Goal: Transaction & Acquisition: Book appointment/travel/reservation

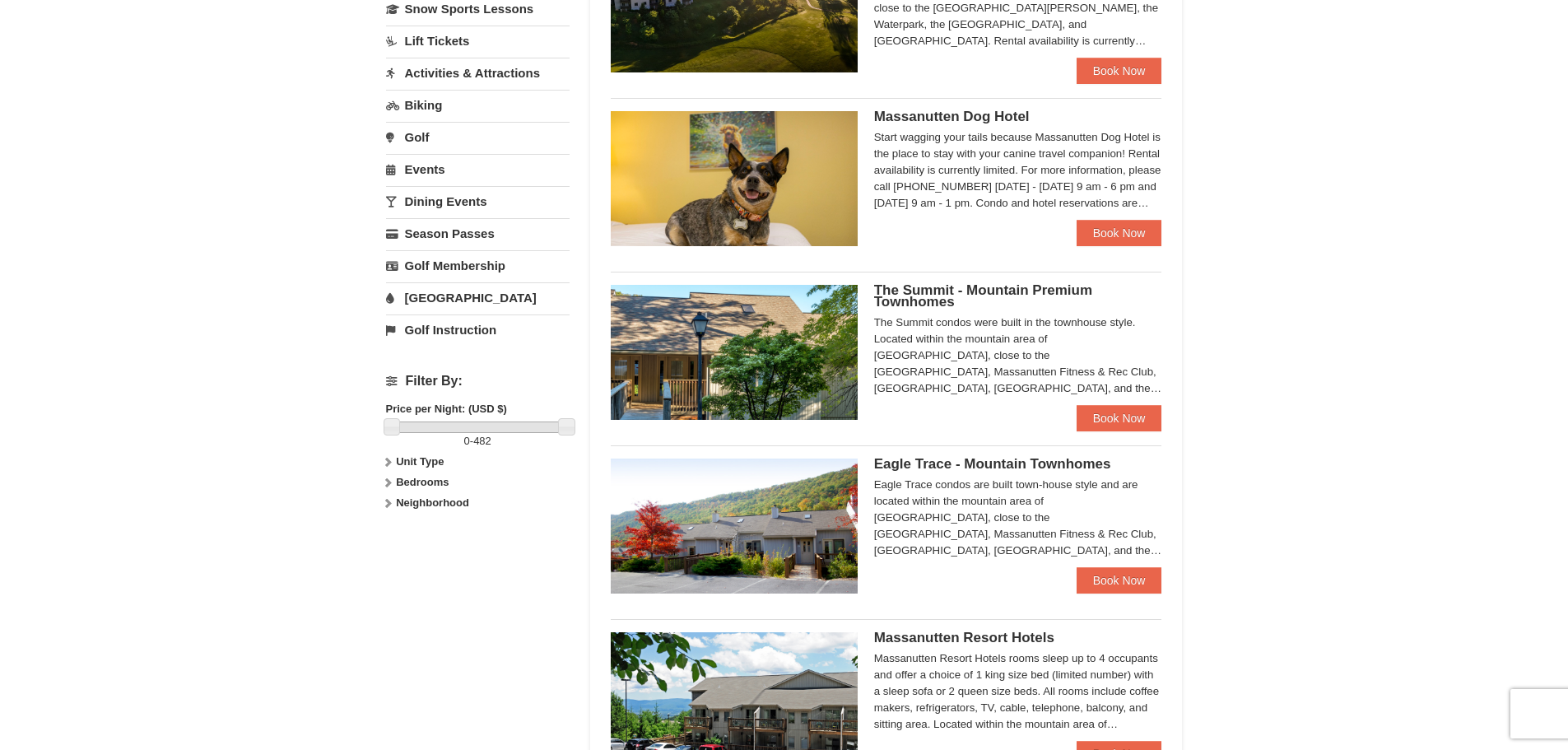
scroll to position [413, 0]
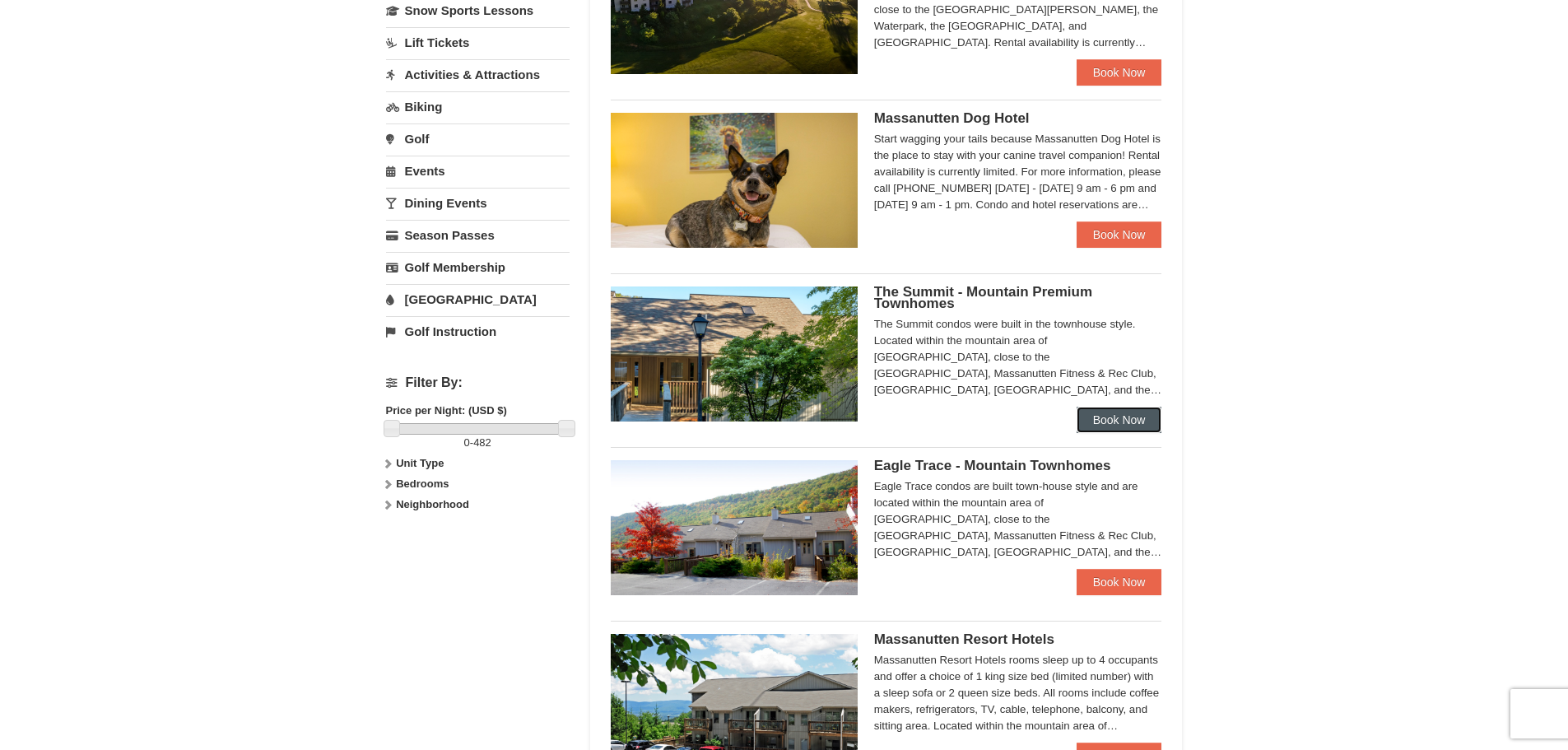
click at [1125, 414] on link "Book Now" at bounding box center [1119, 420] width 86 height 27
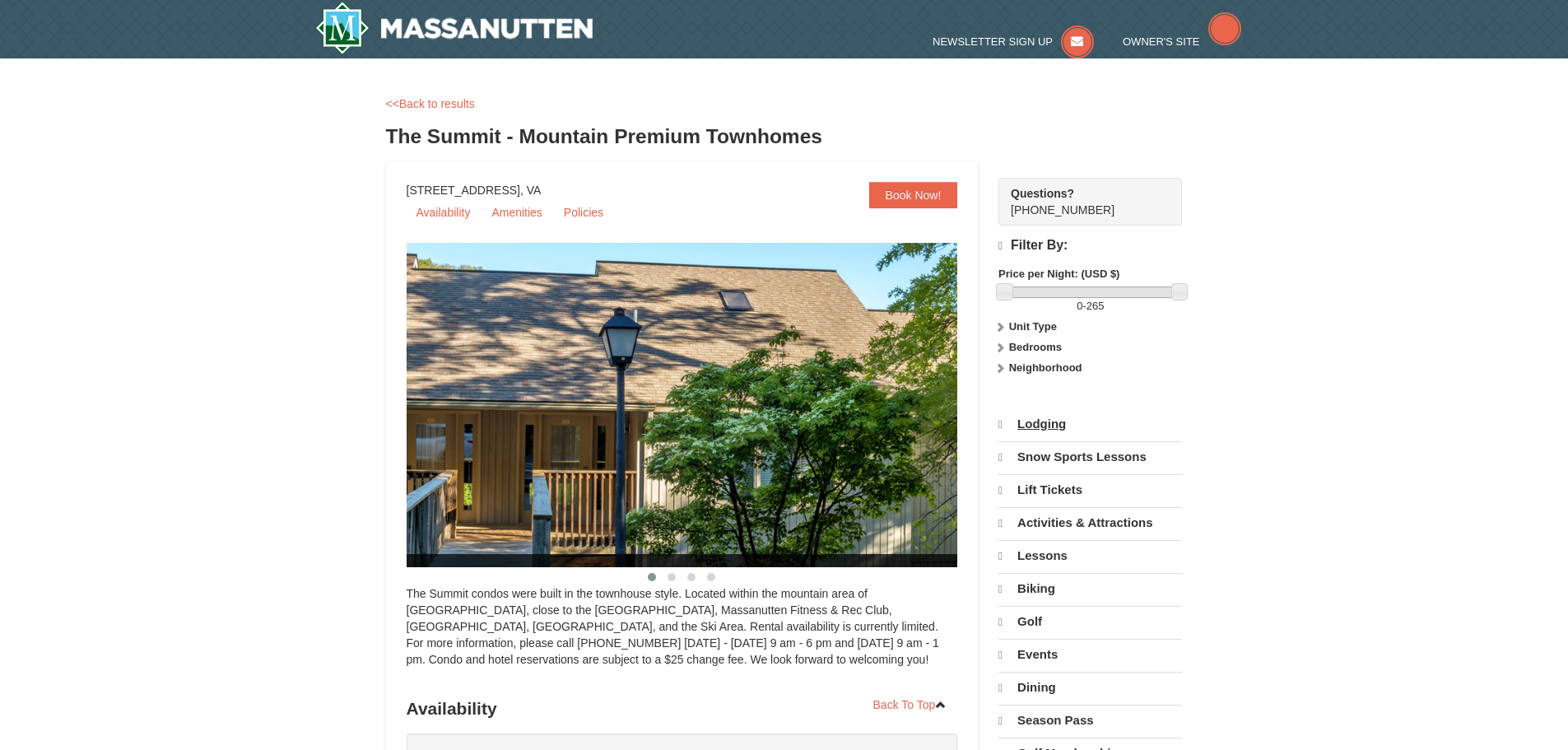
select select "10"
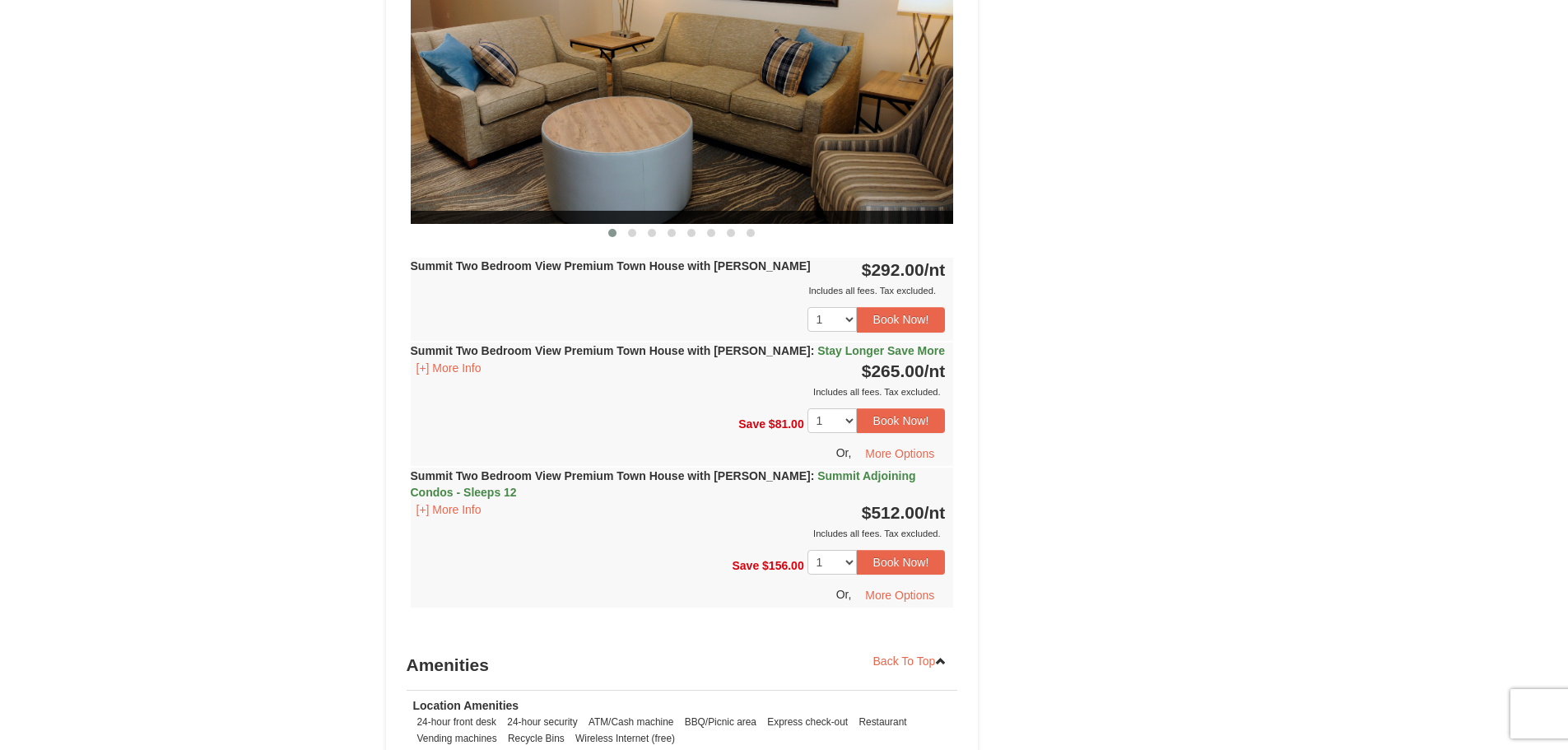
scroll to position [4033, 0]
click at [768, 99] on img at bounding box center [682, 75] width 543 height 298
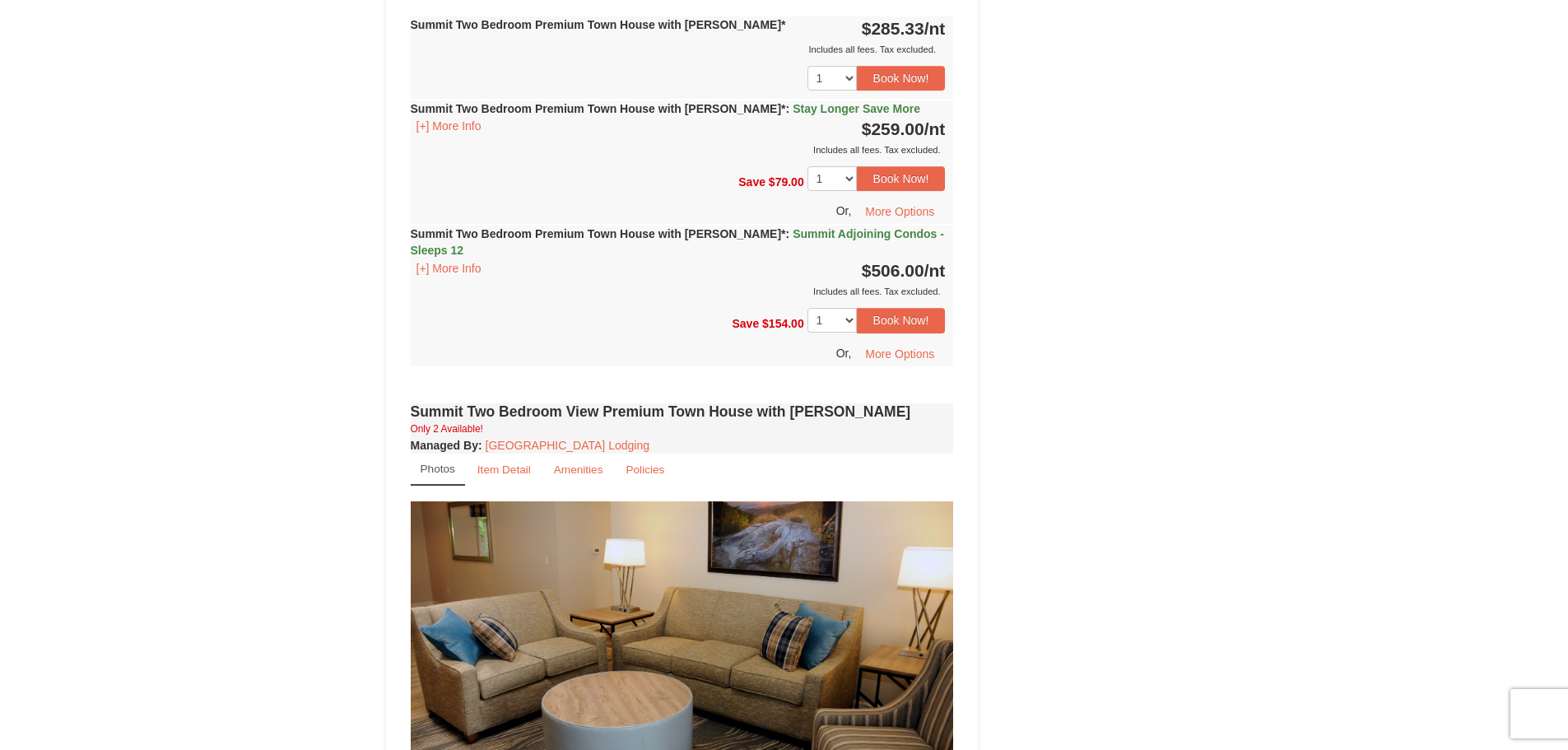
scroll to position [3457, 0]
click at [699, 571] on img at bounding box center [682, 651] width 543 height 298
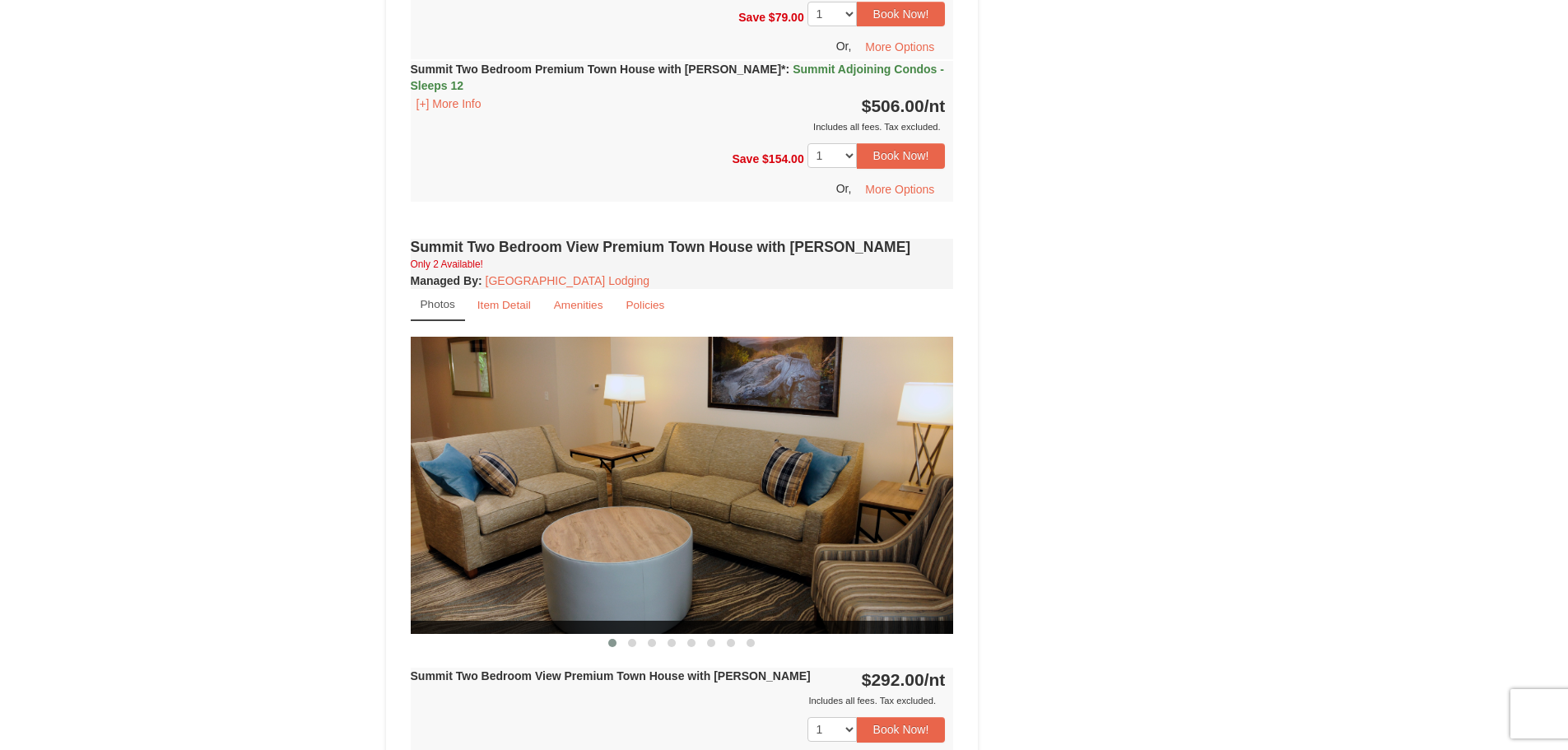
scroll to position [3621, 0]
click at [945, 450] on img at bounding box center [682, 487] width 543 height 298
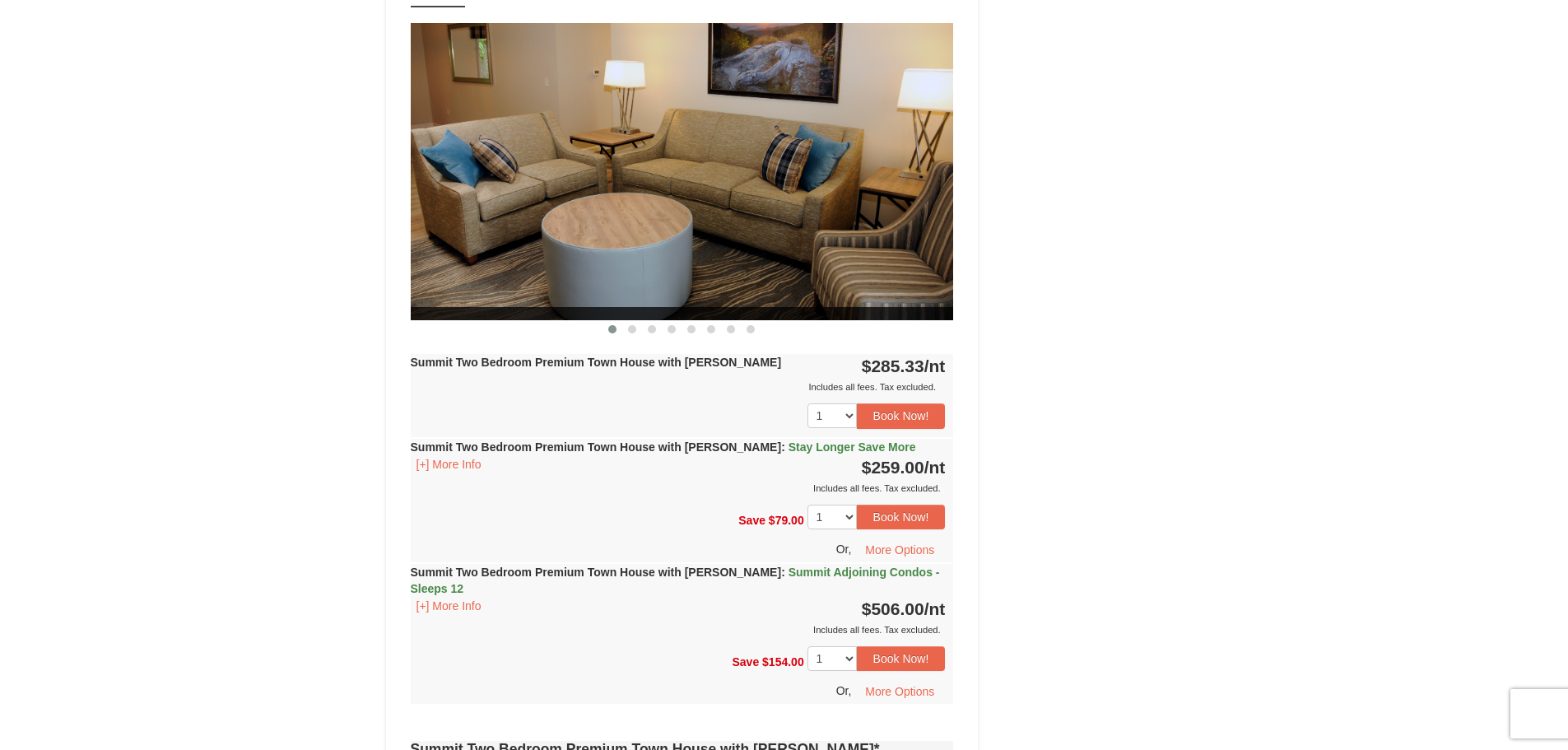
scroll to position [2304, 0]
click at [423, 455] on button "[+] More Info" at bounding box center [449, 463] width 76 height 18
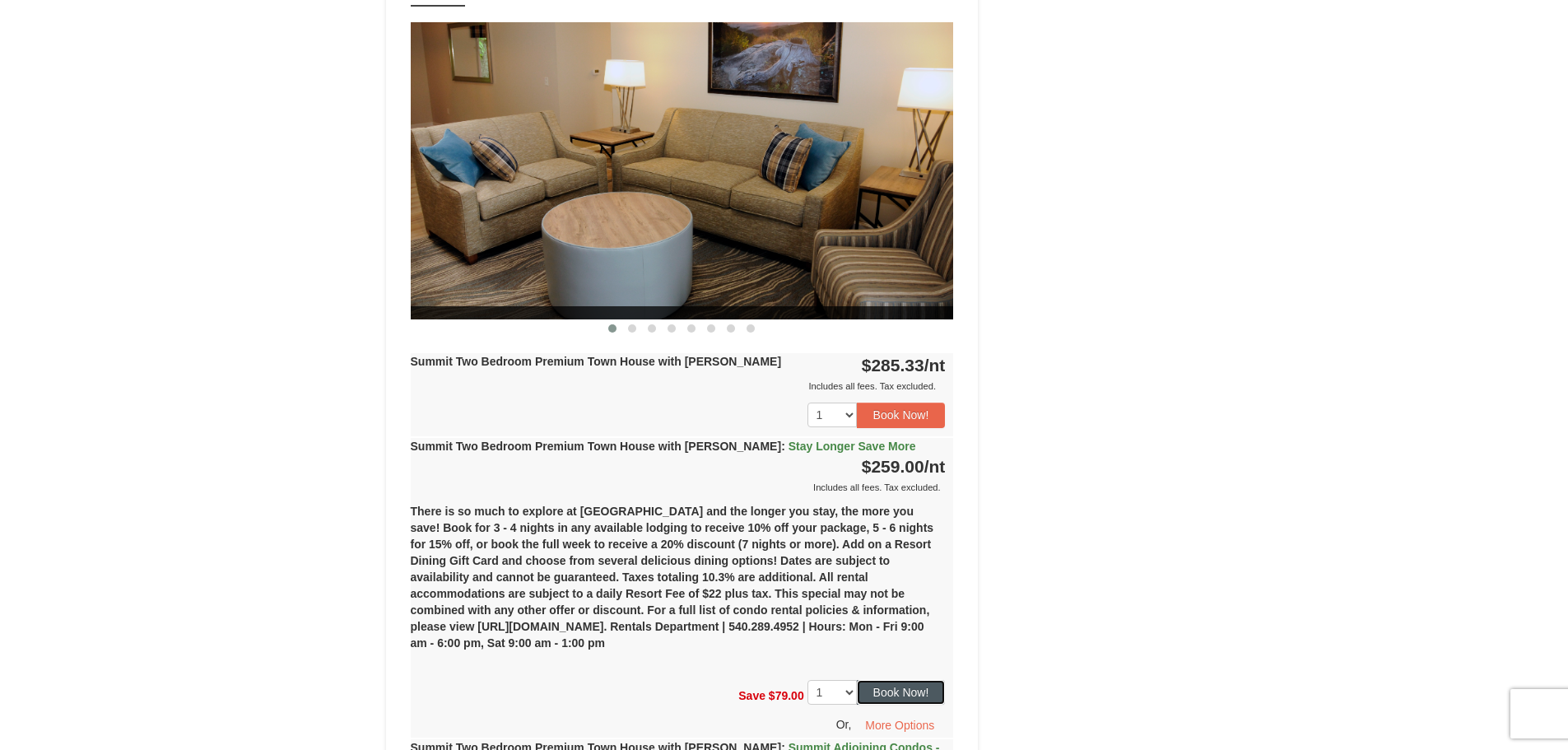
click at [891, 680] on button "Book Now!" at bounding box center [902, 693] width 89 height 25
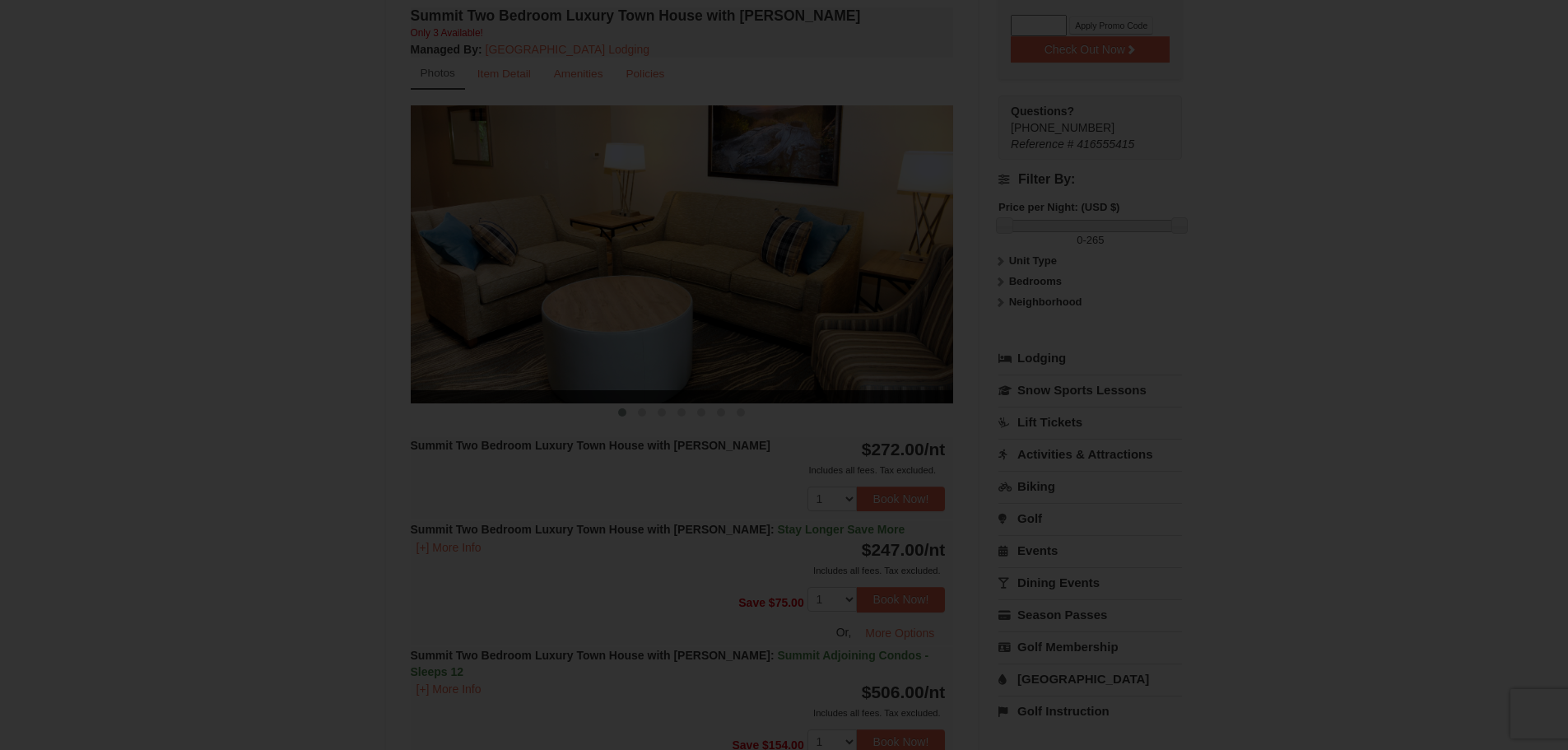
scroll to position [160, 0]
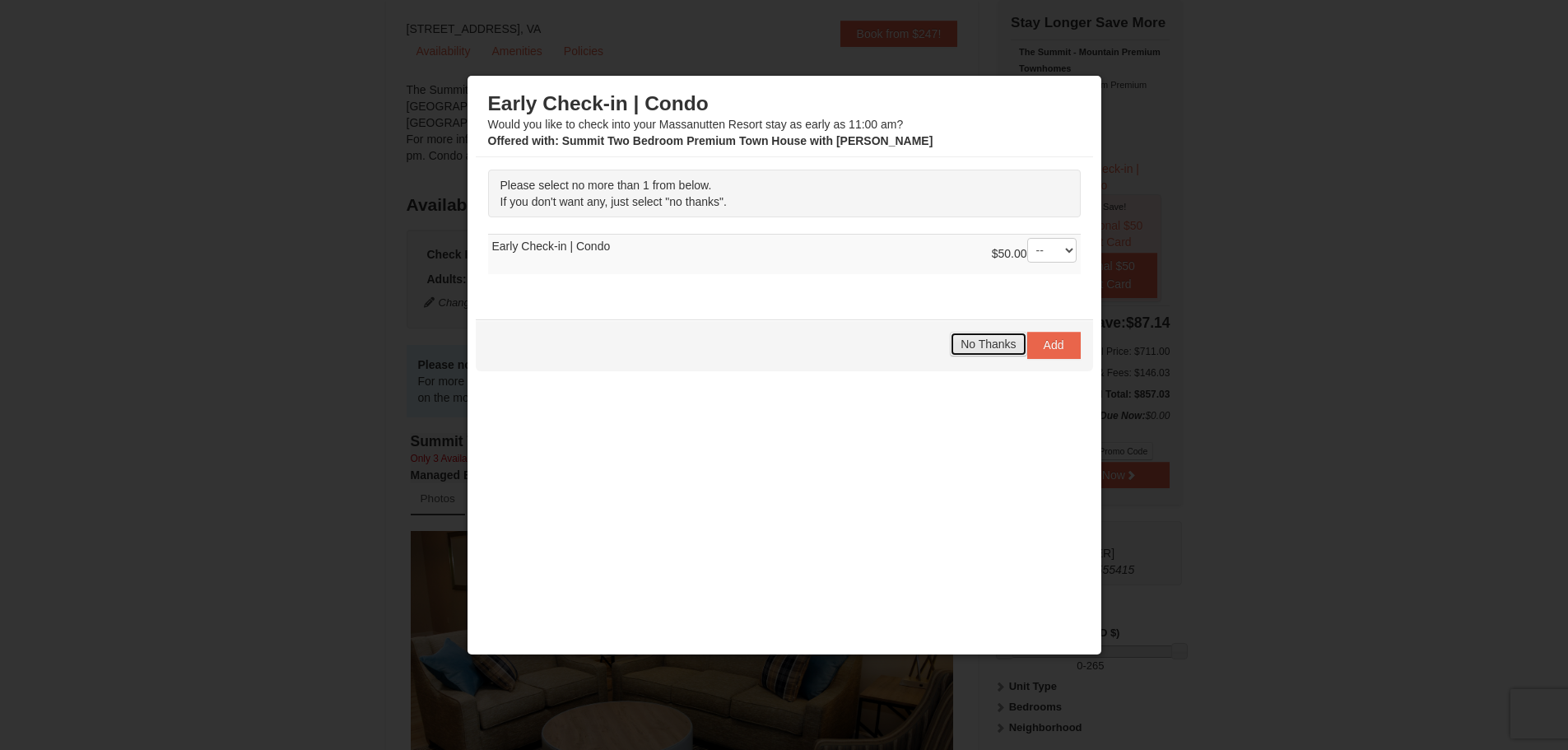
click at [981, 348] on span "No Thanks" at bounding box center [988, 344] width 55 height 13
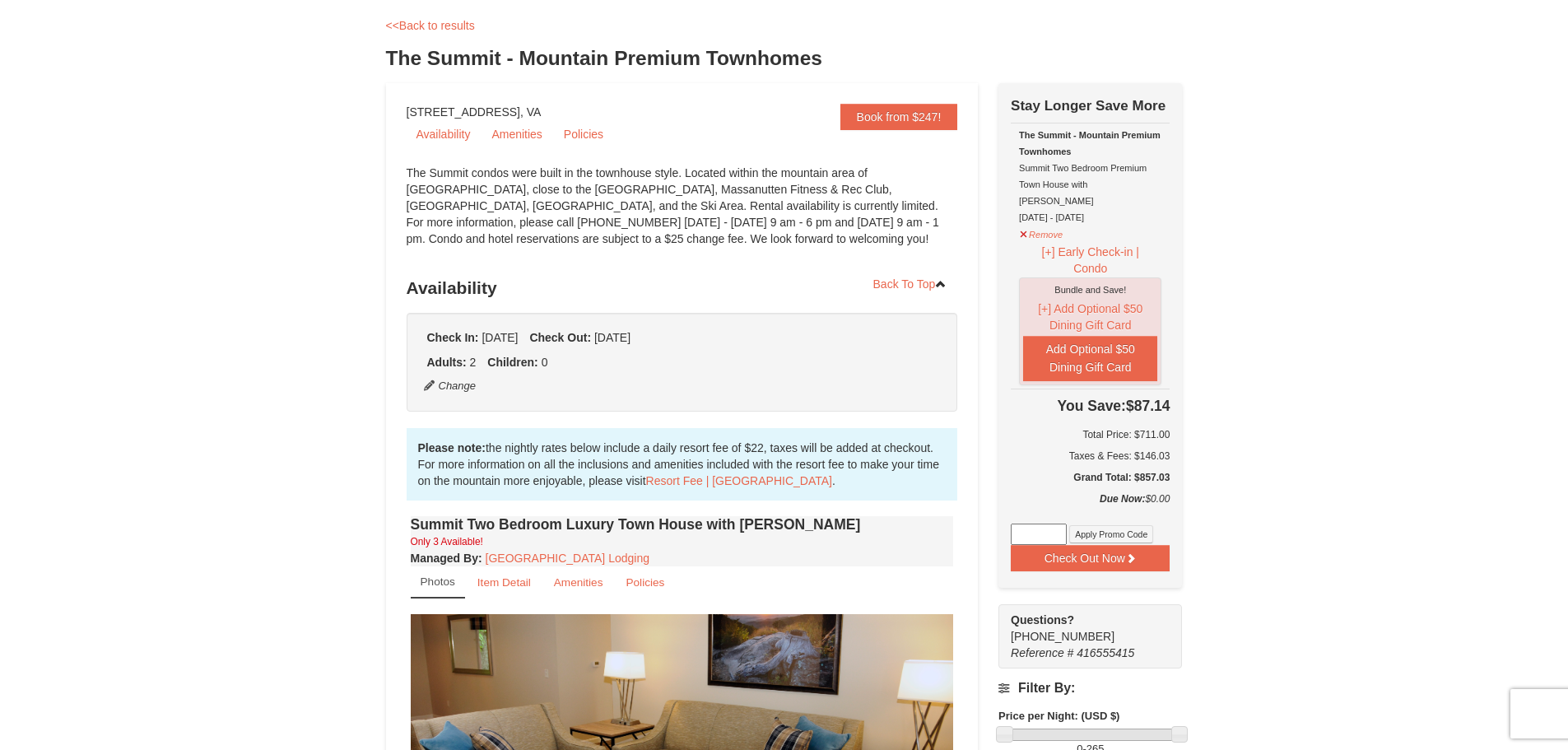
scroll to position [0, 0]
